Goal: Transaction & Acquisition: Purchase product/service

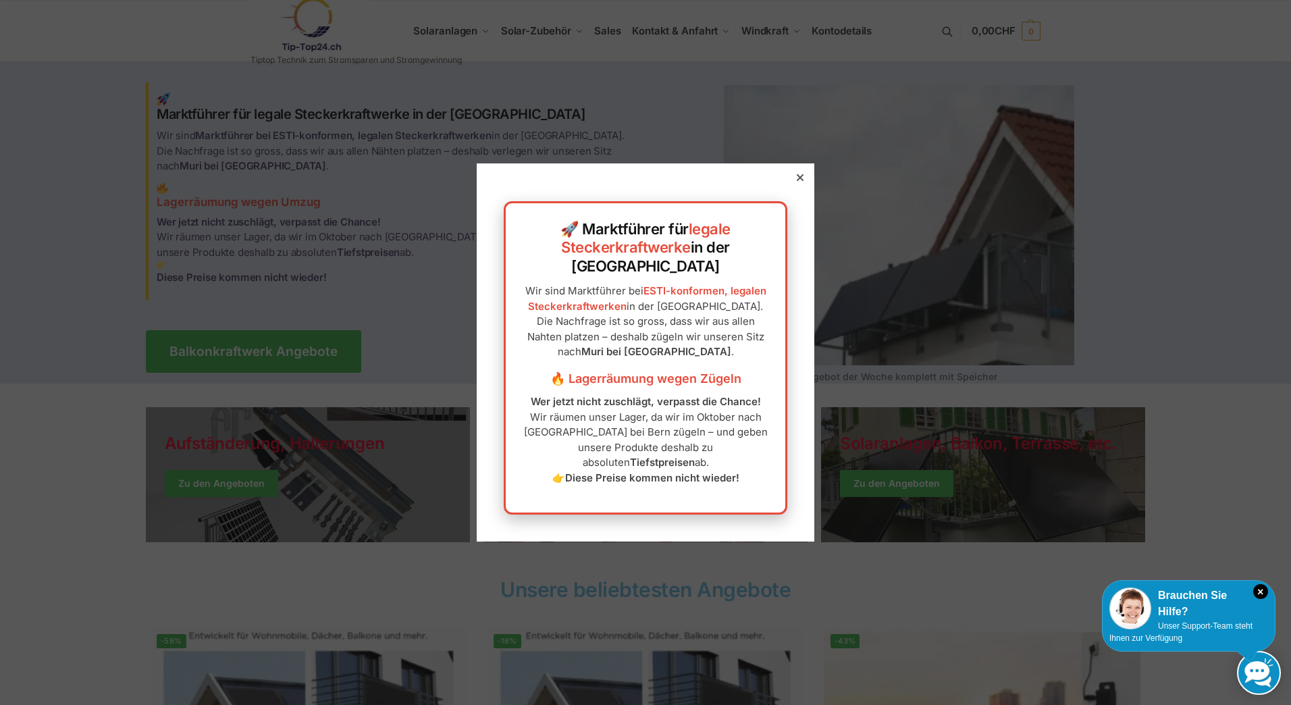
click at [797, 181] on icon at bounding box center [800, 177] width 7 height 7
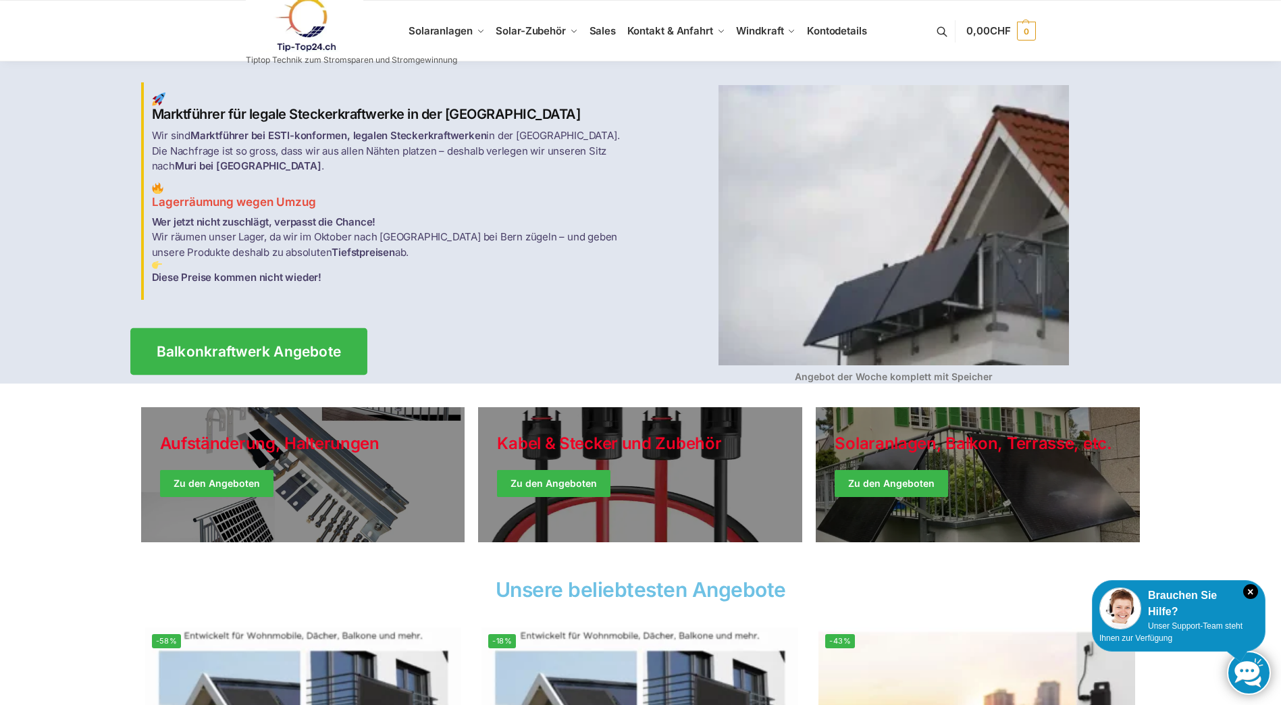
click at [267, 344] on span "Balkonkraftwerk Angebote" at bounding box center [248, 351] width 185 height 14
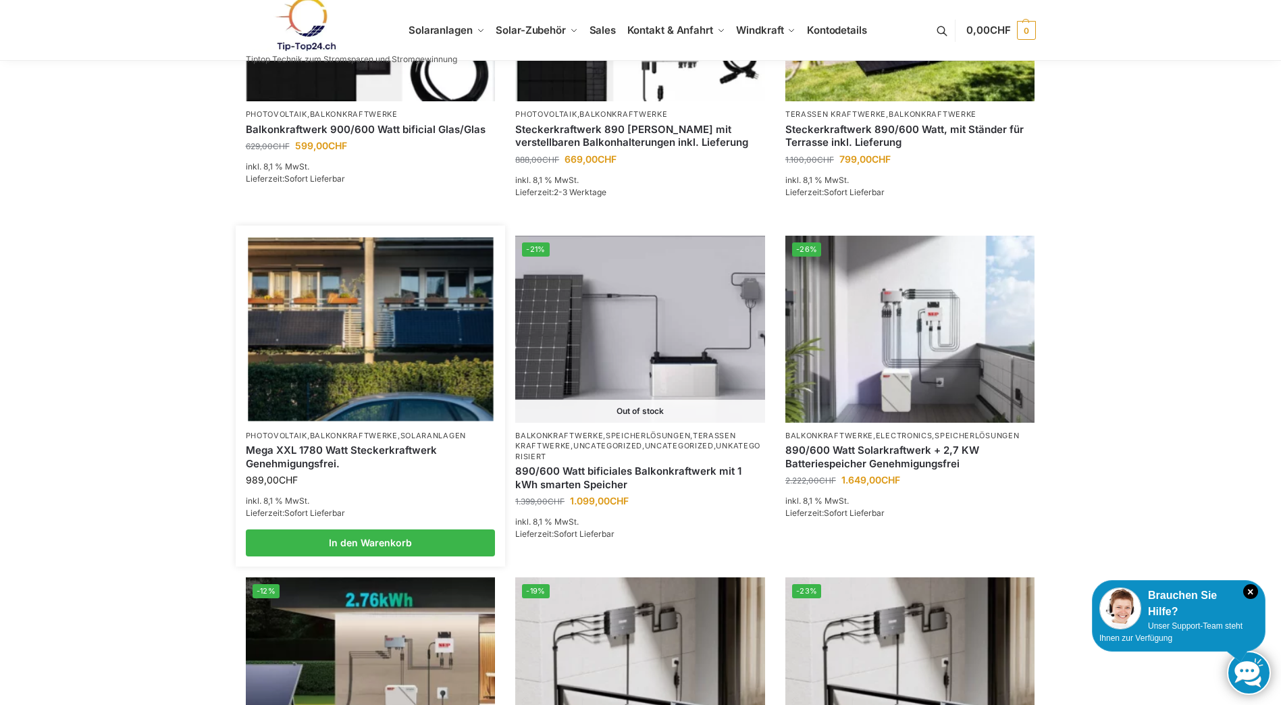
scroll to position [743, 0]
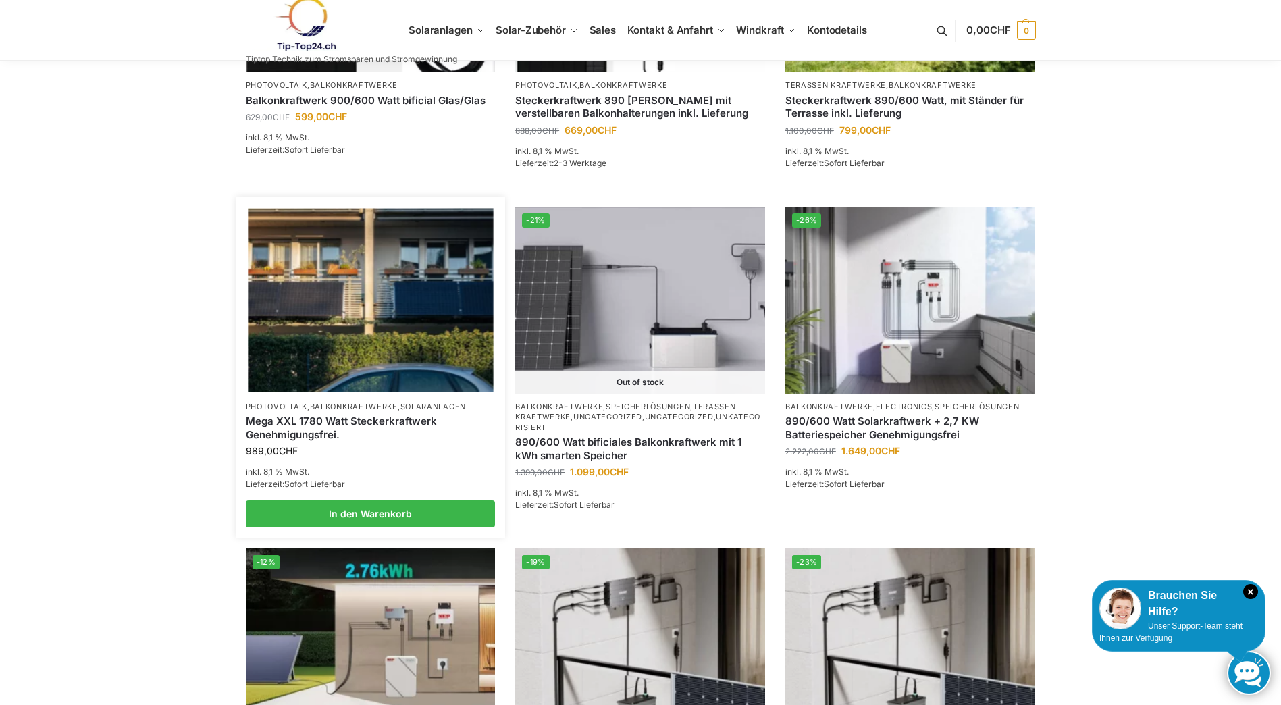
click at [313, 421] on link "Mega XXL 1780 Watt Steckerkraftwerk Genehmigungsfrei." at bounding box center [371, 427] width 250 height 26
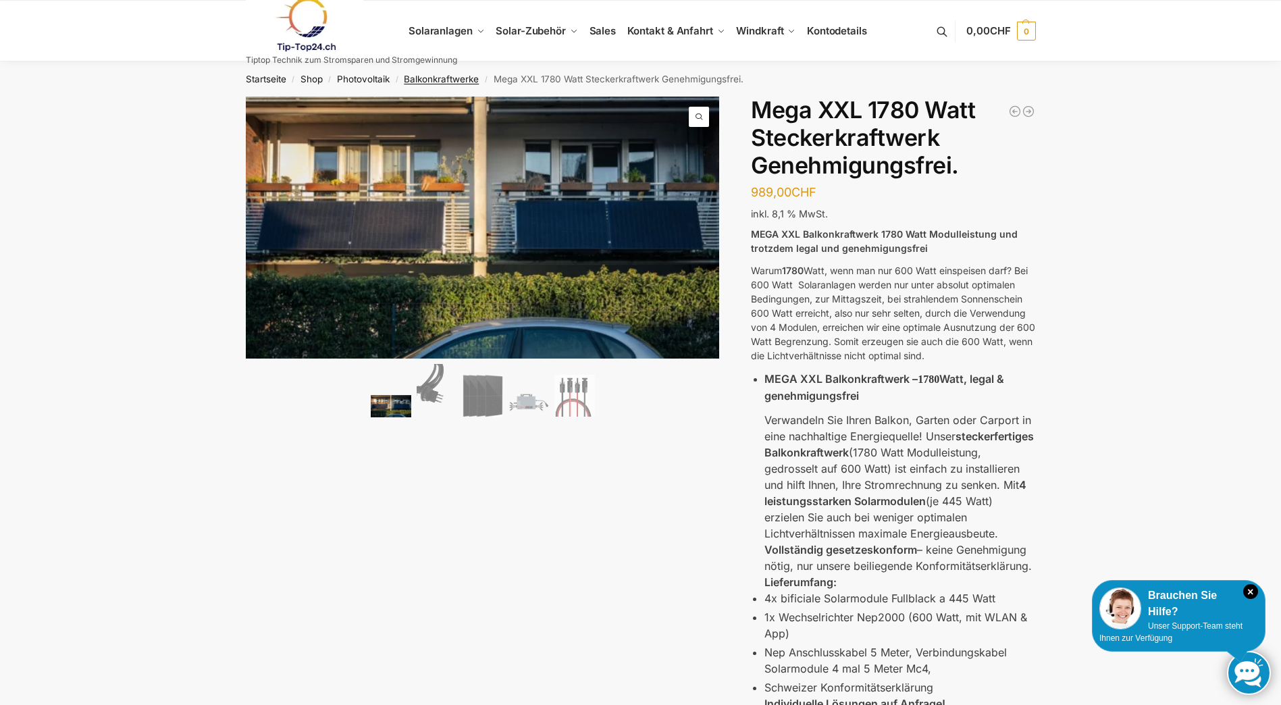
click at [455, 78] on link "Balkonkraftwerke" at bounding box center [441, 79] width 75 height 11
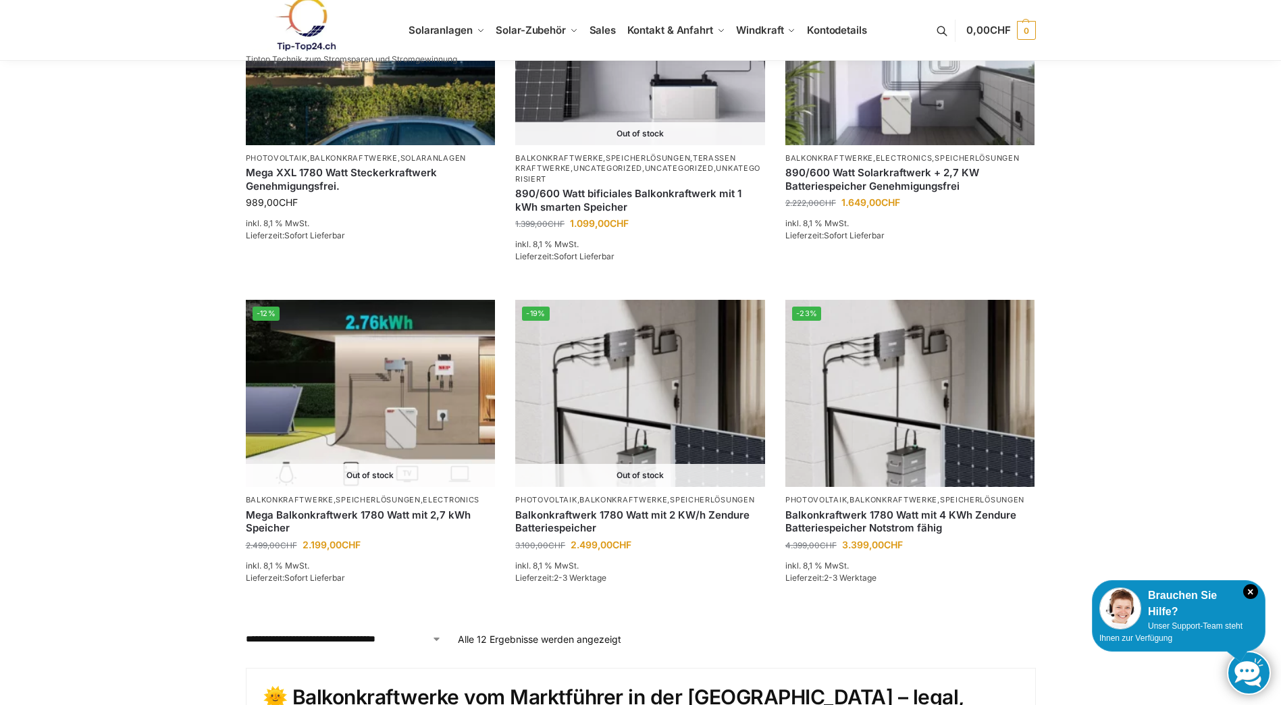
scroll to position [1080, 0]
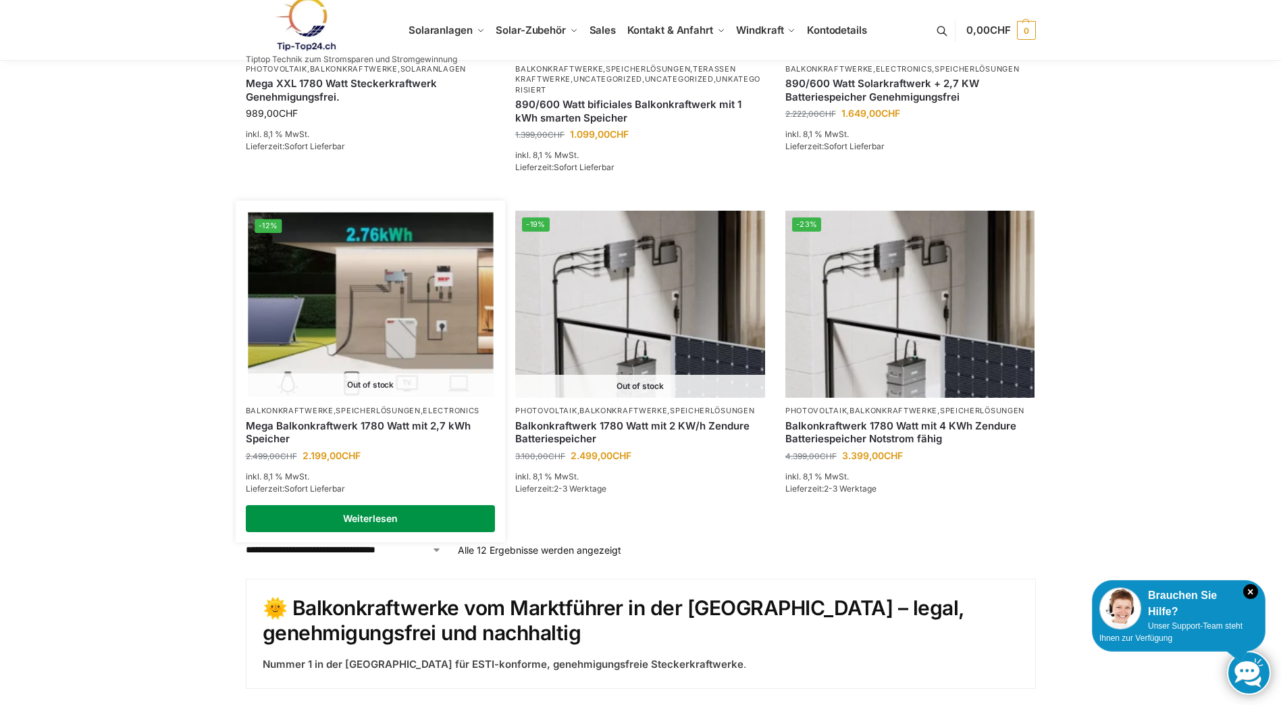
click at [357, 519] on link "Weiterlesen" at bounding box center [371, 518] width 250 height 27
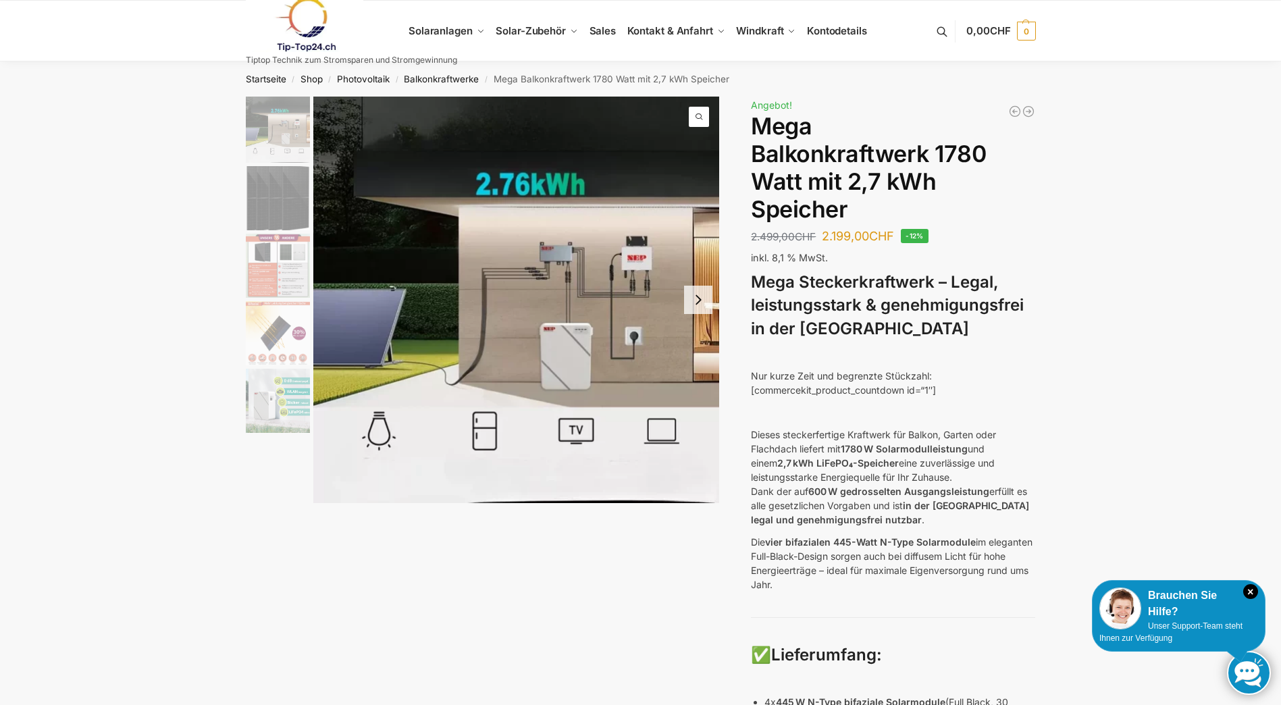
drag, startPoint x: 357, startPoint y: 518, endPoint x: 329, endPoint y: 551, distance: 42.6
click at [329, 551] on div "Balkonkraftwerk 600/810 Watt Fullblack 520,00 CHF Ursprünglicher Preis war: 520…" at bounding box center [640, 673] width 847 height 1152
click at [697, 308] on button "Next slide" at bounding box center [698, 300] width 28 height 28
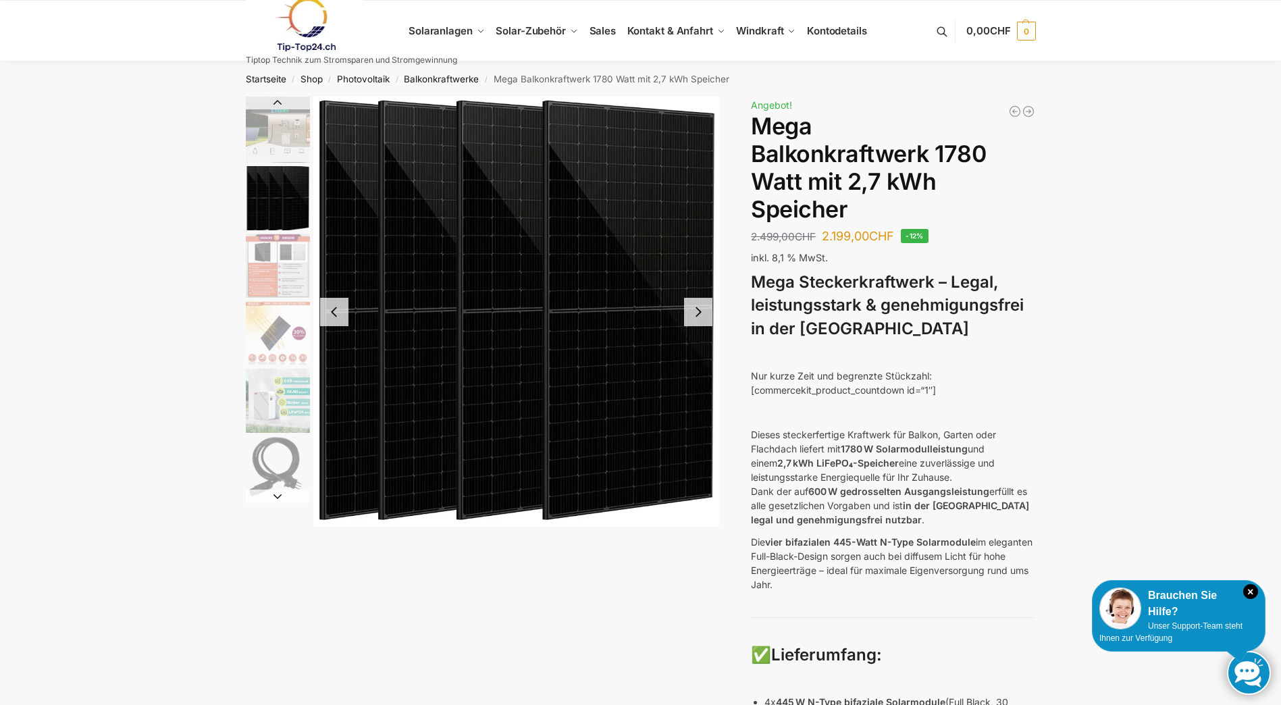
click at [697, 308] on button "Next slide" at bounding box center [698, 312] width 28 height 28
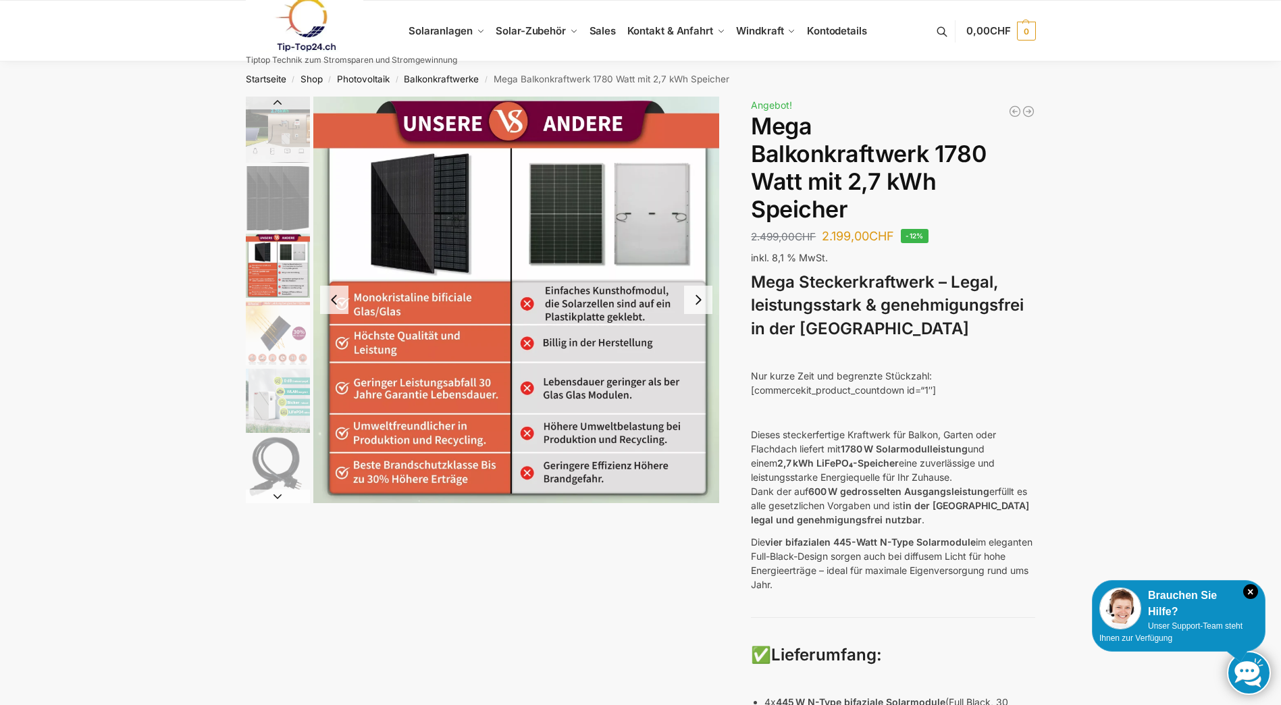
click at [671, 317] on img "3 / 9" at bounding box center [516, 300] width 406 height 406
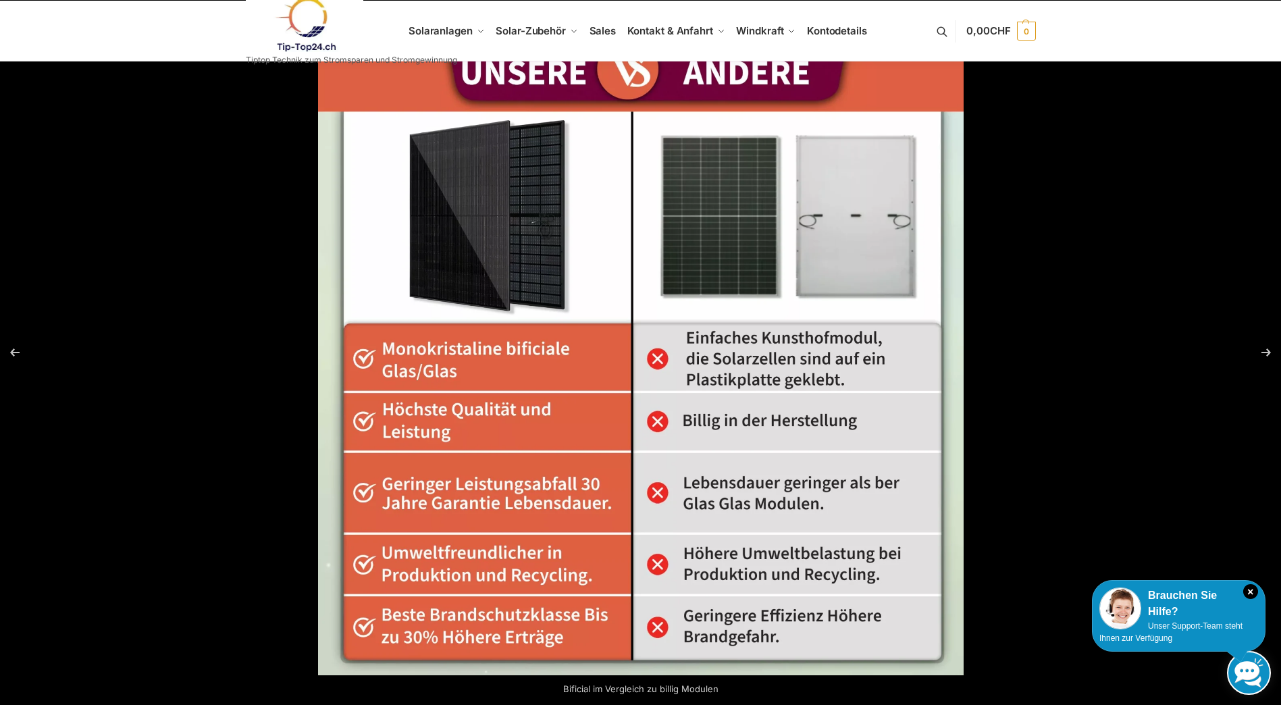
click at [489, 510] on img at bounding box center [640, 352] width 645 height 645
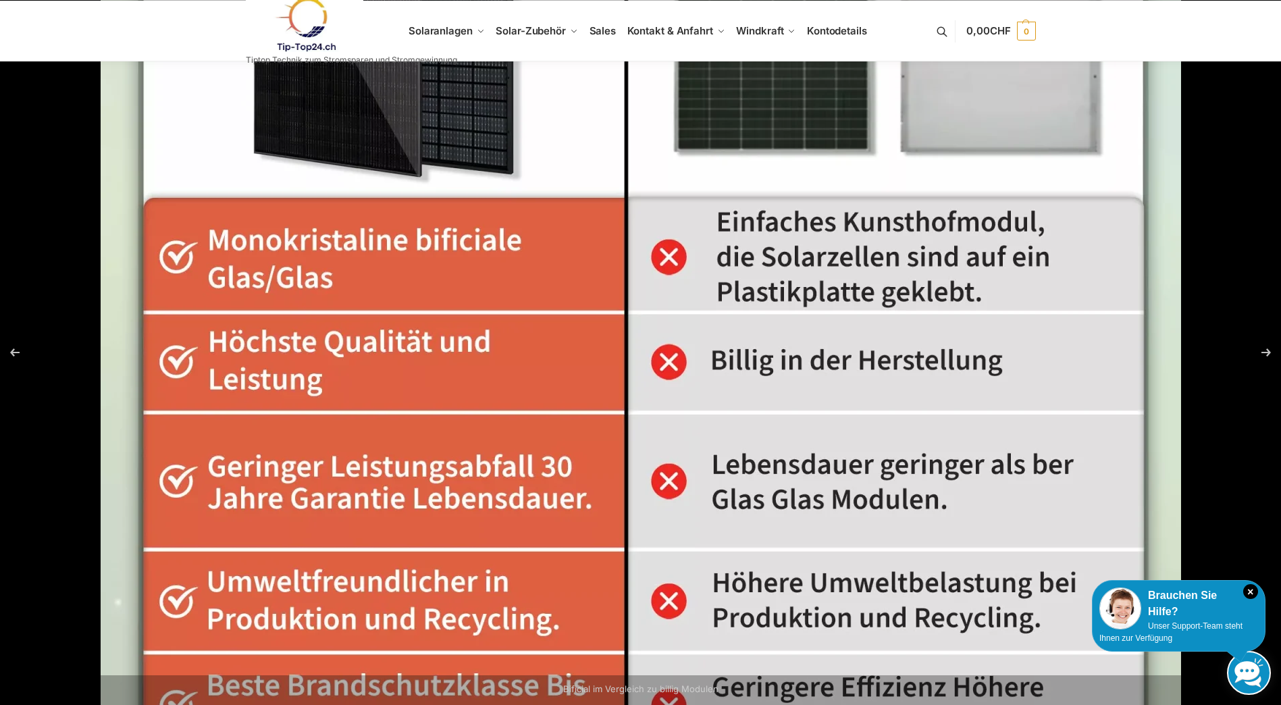
click at [490, 493] on img at bounding box center [641, 246] width 1080 height 1080
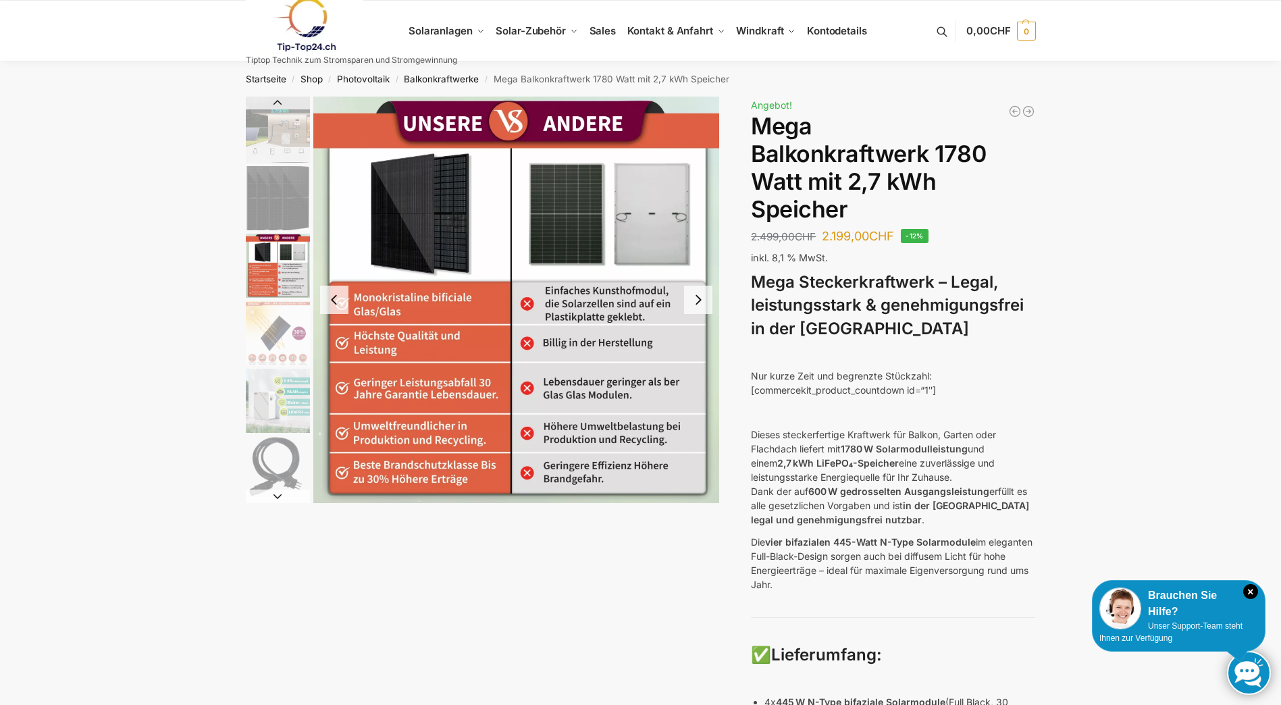
click at [485, 483] on img "3 / 9" at bounding box center [516, 300] width 406 height 406
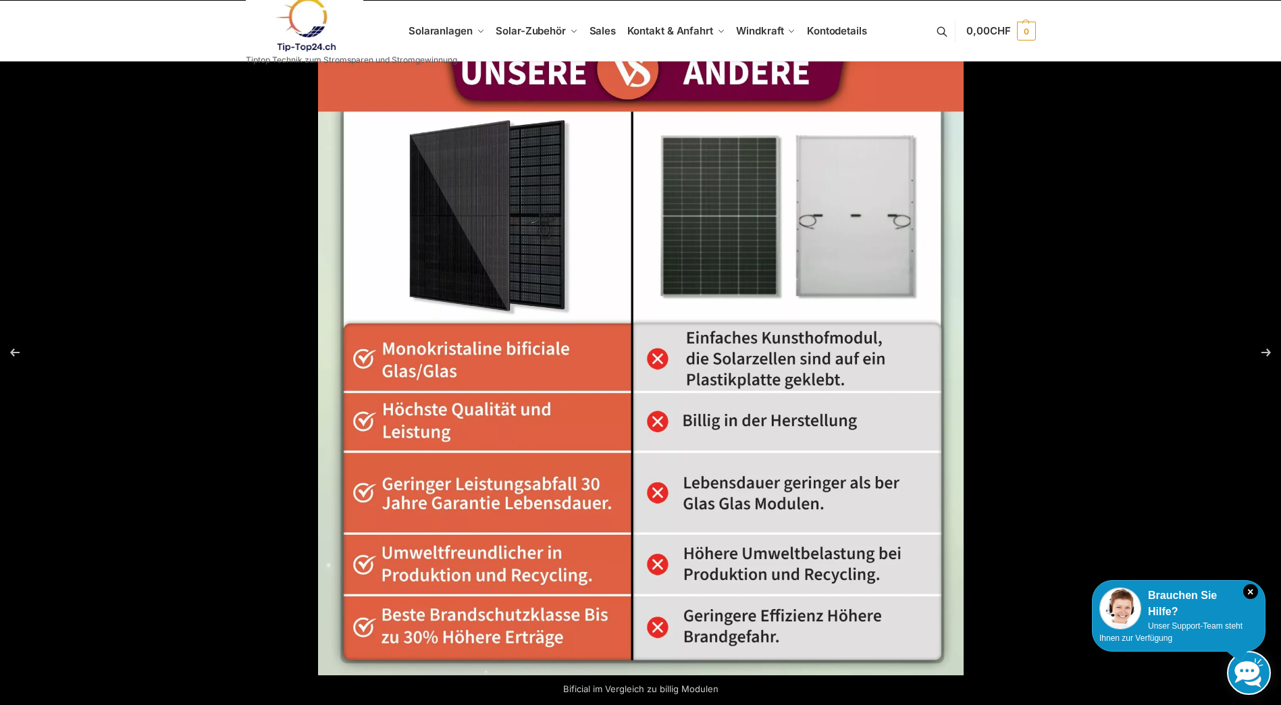
click at [486, 477] on img at bounding box center [640, 352] width 645 height 645
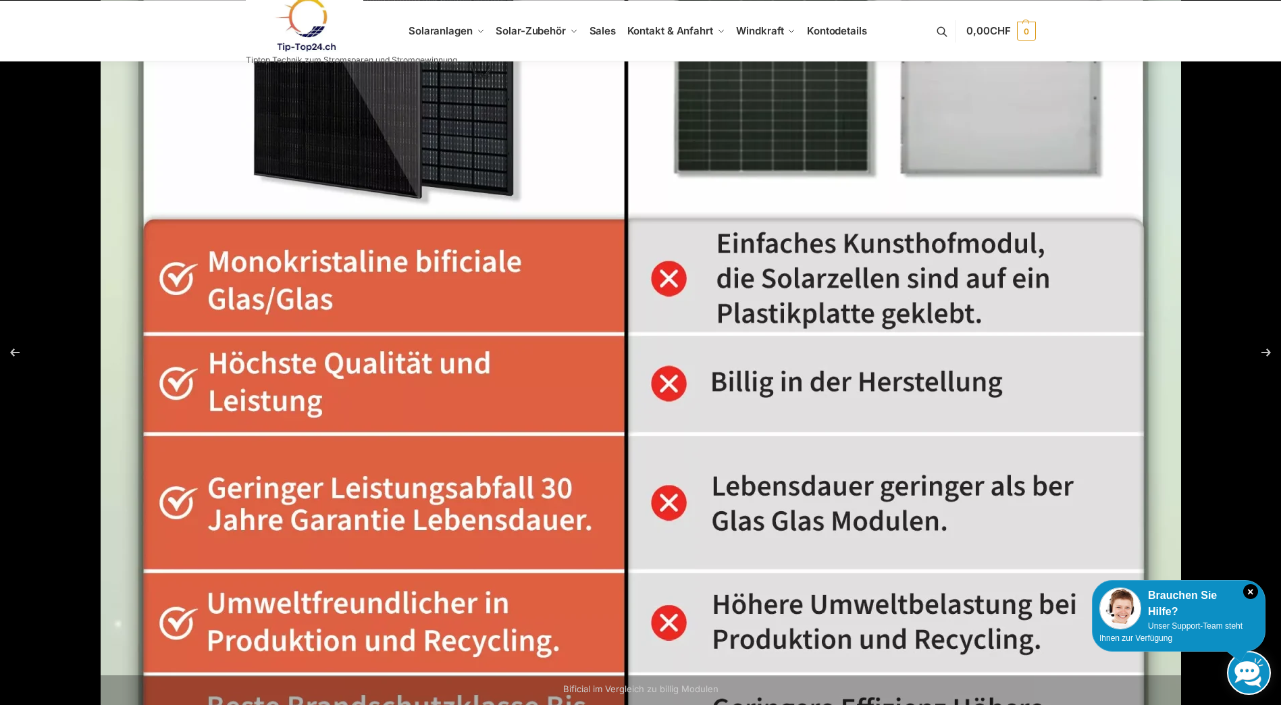
click at [487, 477] on img at bounding box center [641, 268] width 1080 height 1080
